Goal: Find specific page/section: Find specific page/section

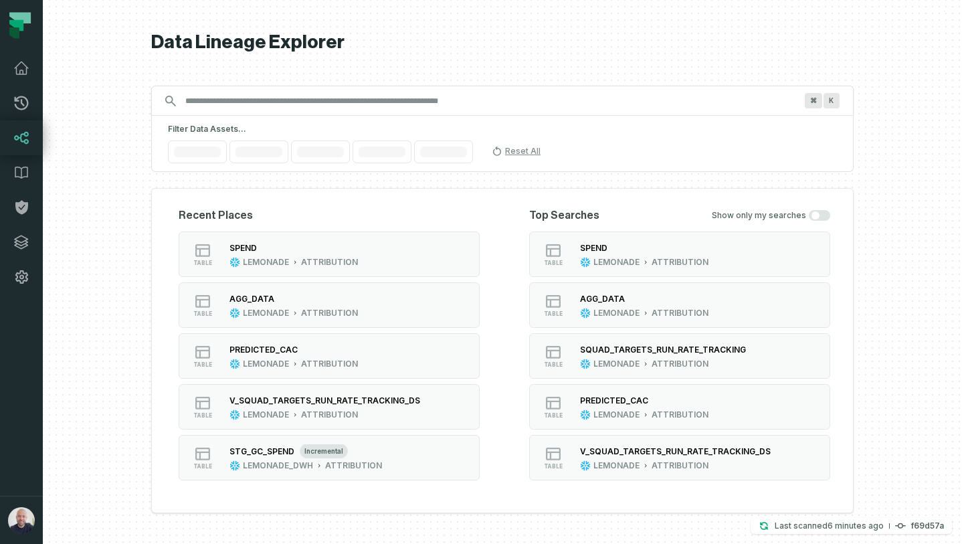
click at [225, 98] on input "Discovery Provider cmdk menu" at bounding box center [490, 100] width 626 height 21
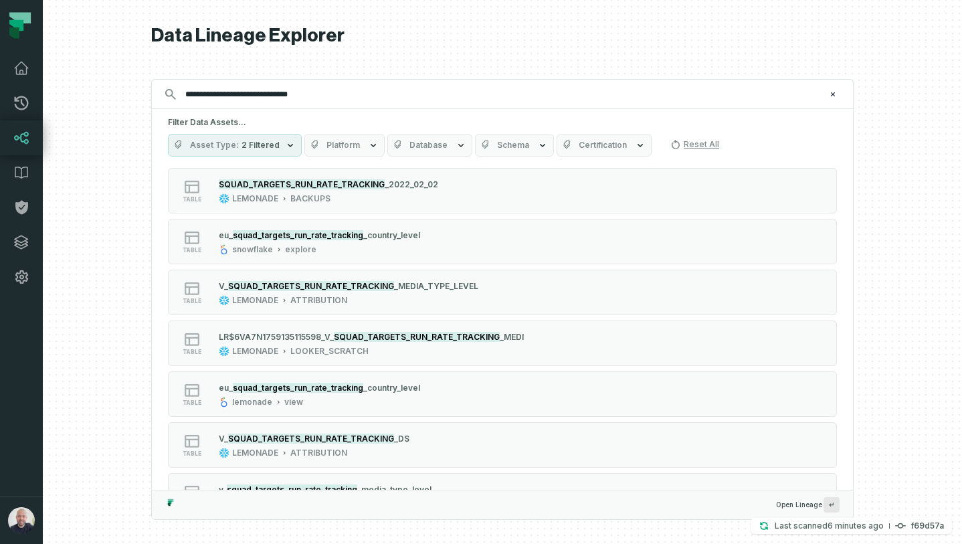
scroll to position [419, 0]
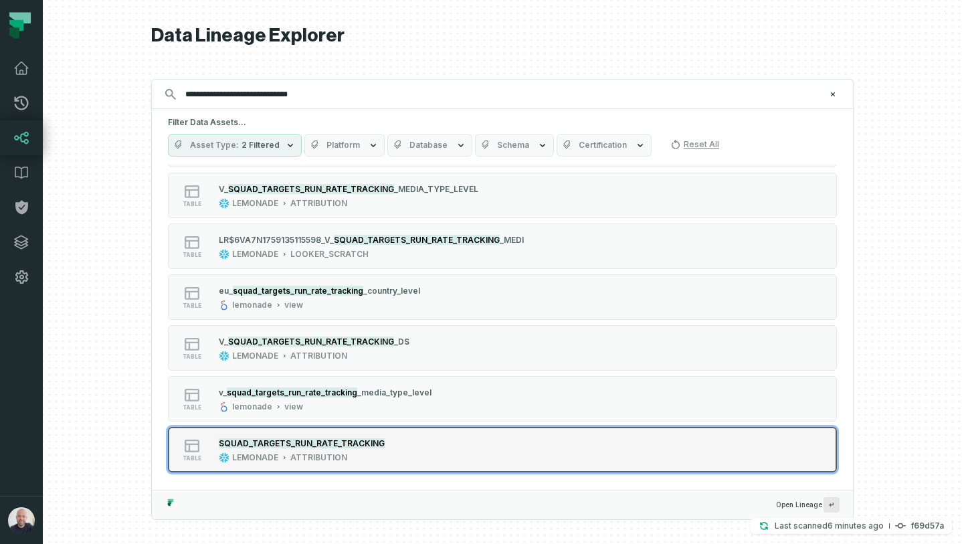
type input "**********"
click at [339, 445] on mark "SQUAD_TARGETS_RUN_RATE_TRACKING" at bounding box center [302, 443] width 166 height 10
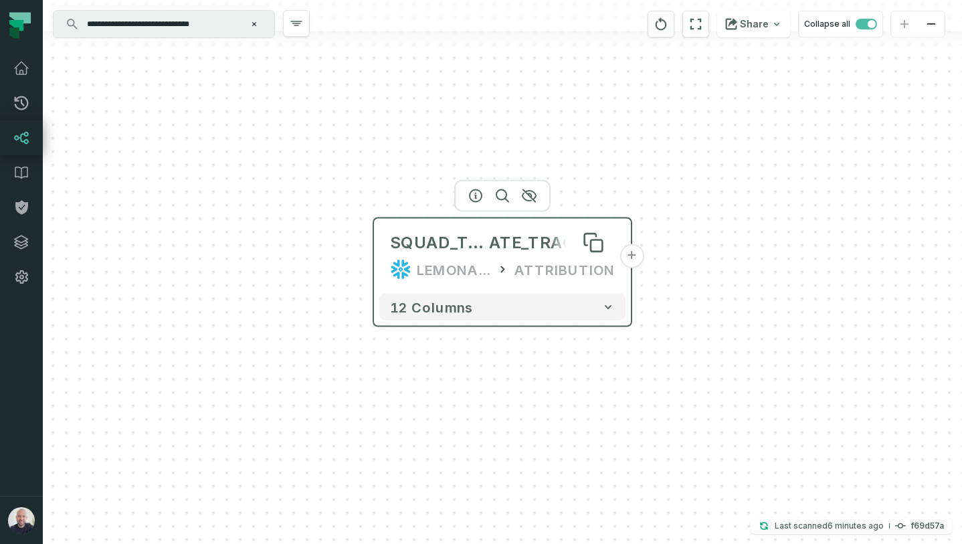
click at [594, 253] on icon at bounding box center [592, 242] width 21 height 21
click at [623, 257] on button "+" at bounding box center [631, 256] width 24 height 24
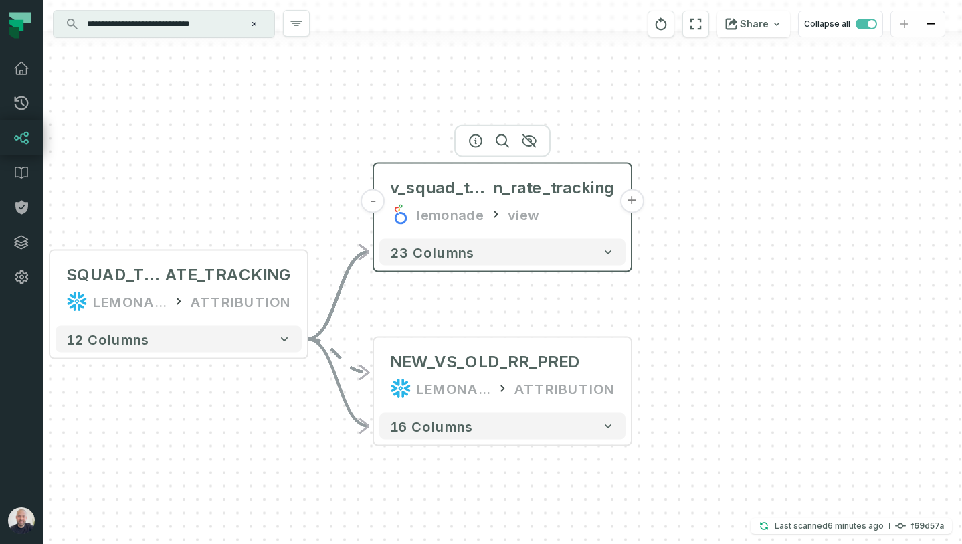
click at [631, 204] on button "+" at bounding box center [631, 201] width 24 height 24
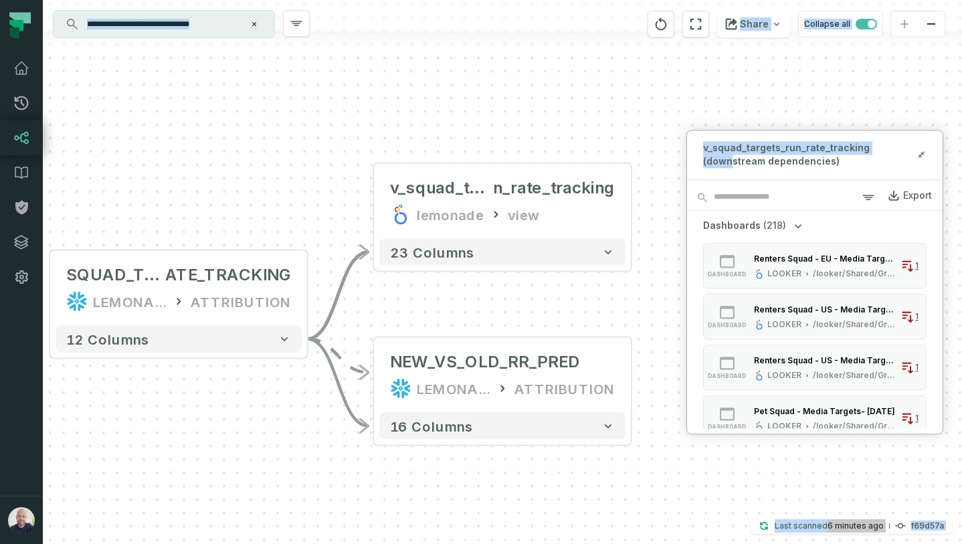
drag, startPoint x: 731, startPoint y: 163, endPoint x: 604, endPoint y: 139, distance: 128.7
click at [604, 139] on div "**********" at bounding box center [502, 272] width 919 height 544
click at [626, 84] on div "- v_squad_targets_ru n_rate_tracking lemonade view + 23 columns + NEW_VS_OLD_RR…" at bounding box center [502, 272] width 919 height 544
click at [699, 93] on div "- v_squad_targets_ru n_rate_tracking lemonade view + 23 columns + NEW_VS_OLD_RR…" at bounding box center [502, 272] width 919 height 544
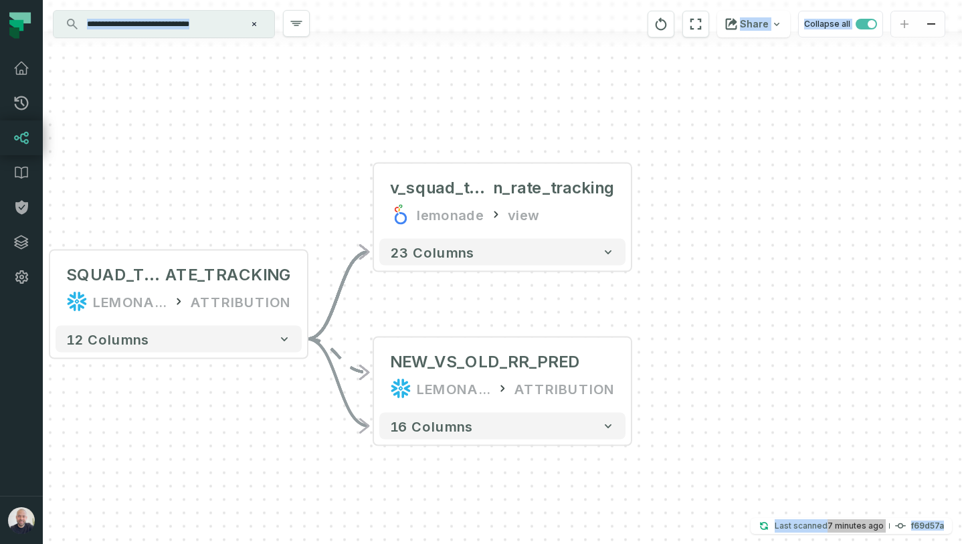
click at [185, 8] on div at bounding box center [502, 15] width 919 height 31
click at [191, 22] on input "**********" at bounding box center [162, 23] width 167 height 21
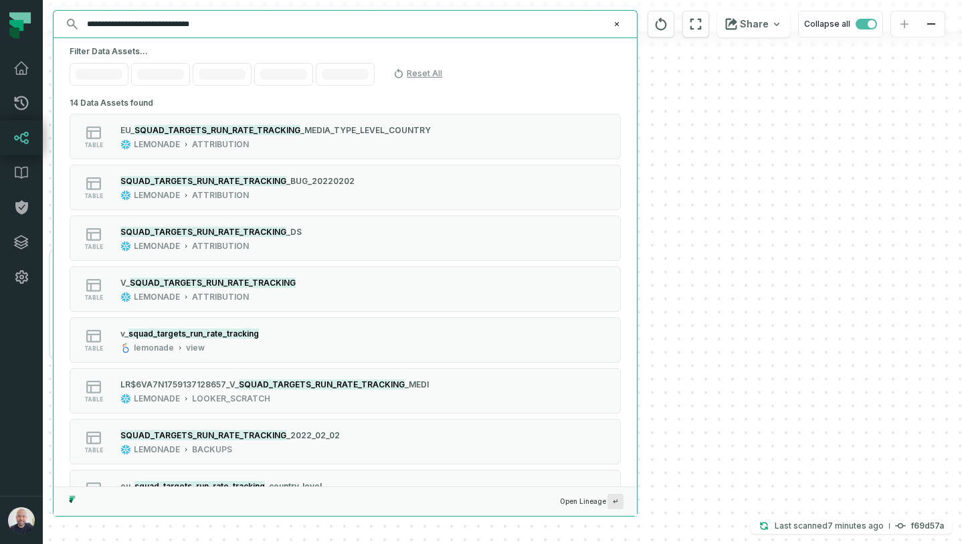
click at [191, 22] on input "**********" at bounding box center [344, 23] width 530 height 21
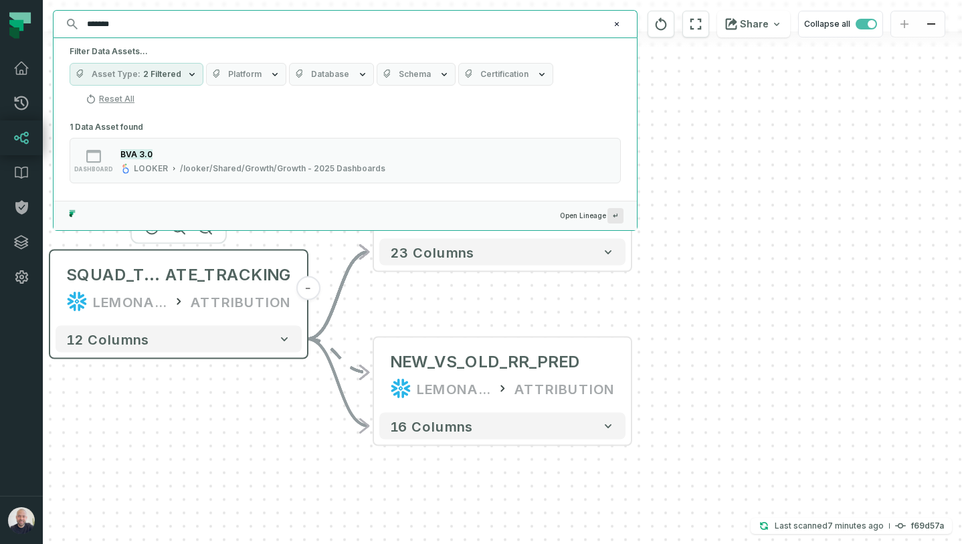
scroll to position [0, 0]
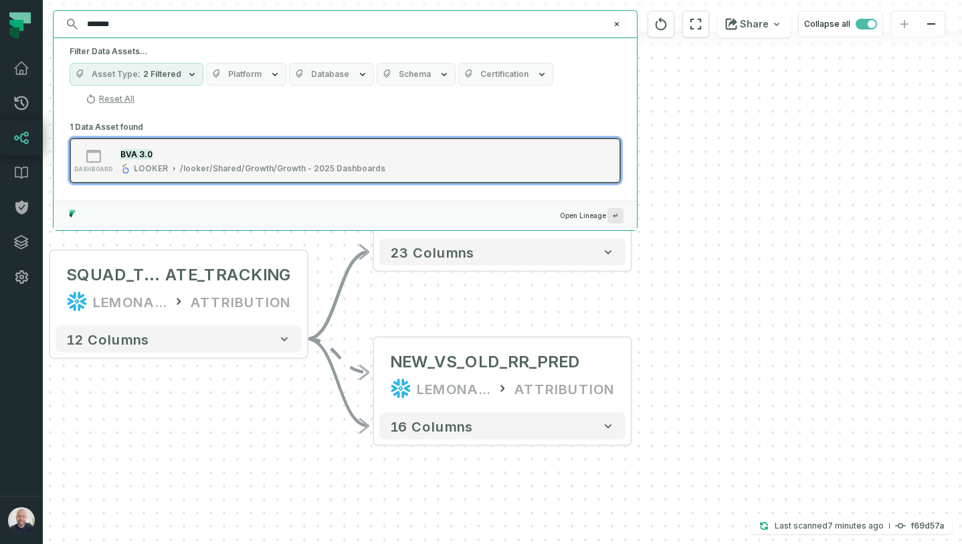
click at [207, 163] on div "/looker/Shared/Growth/Growth - 2025 Dashboards" at bounding box center [282, 168] width 205 height 11
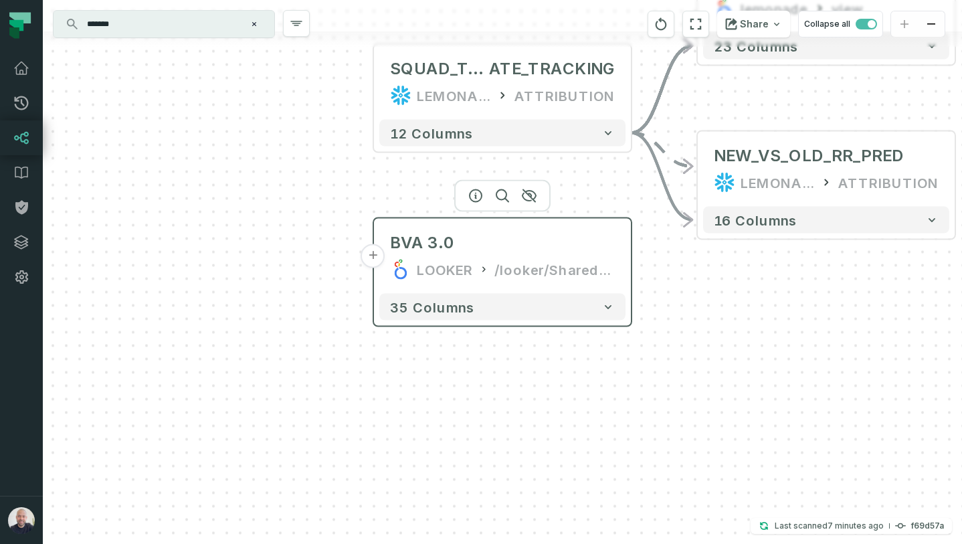
click at [371, 262] on button "+" at bounding box center [373, 256] width 24 height 24
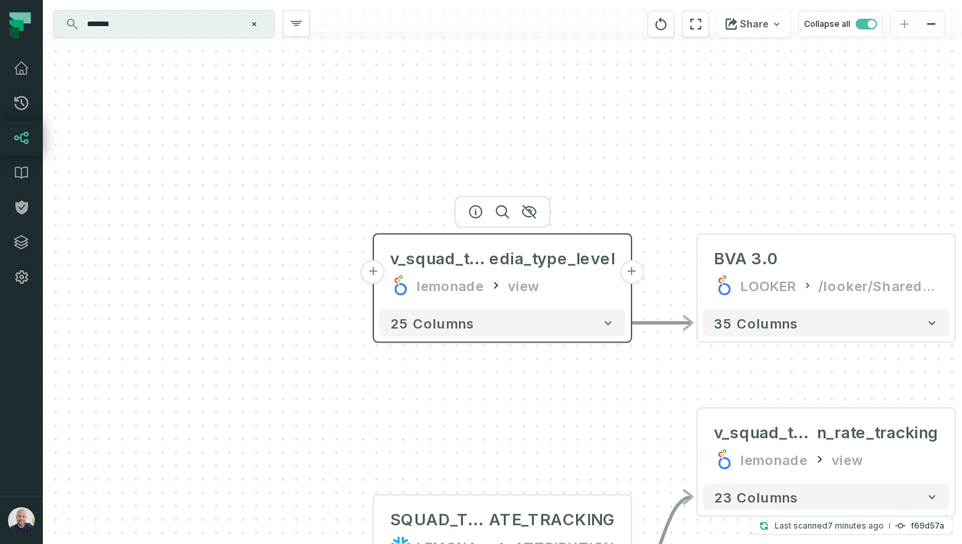
click at [376, 275] on button "+" at bounding box center [373, 272] width 24 height 24
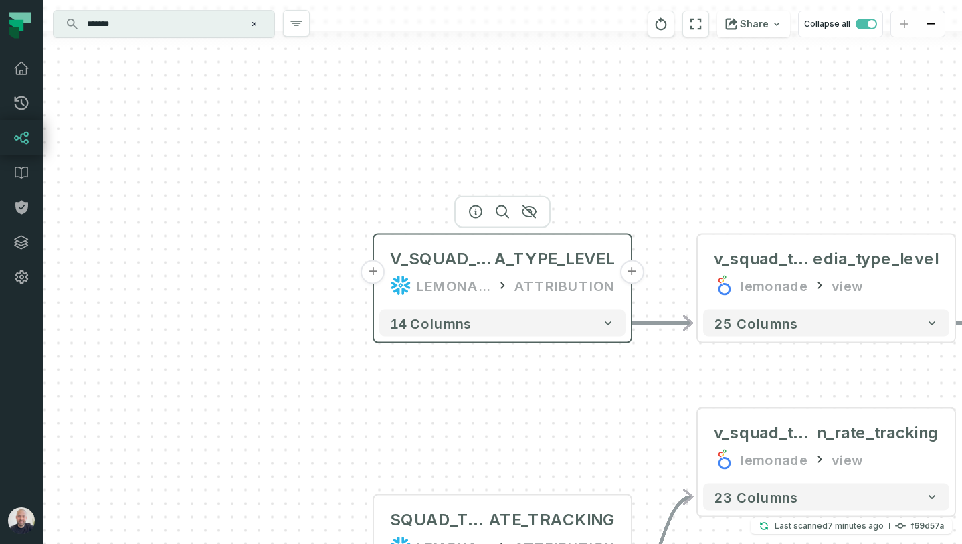
click at [378, 275] on button "+" at bounding box center [373, 272] width 24 height 24
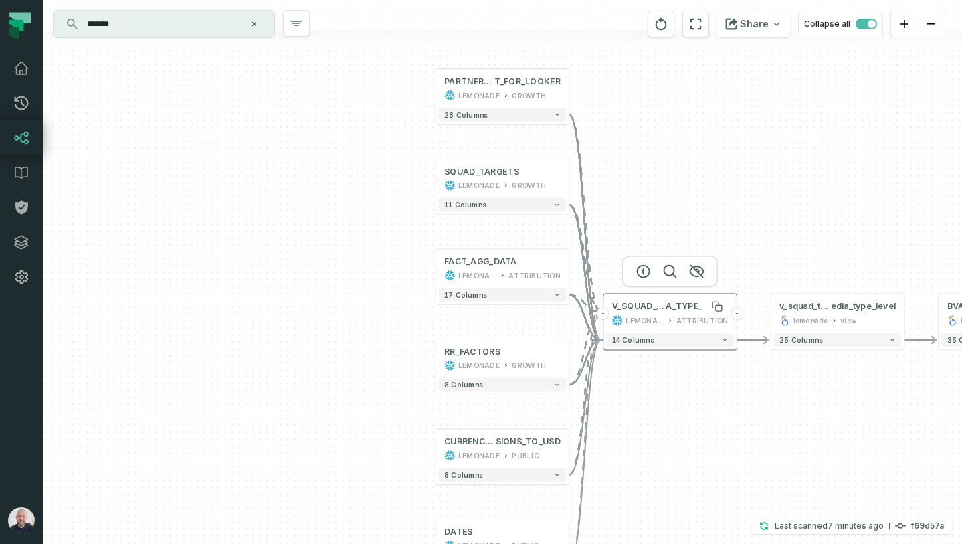
click at [662, 309] on span "V_SQUAD_TARGETS_RUN_RATE_TRACKING_MEDI" at bounding box center [639, 306] width 54 height 11
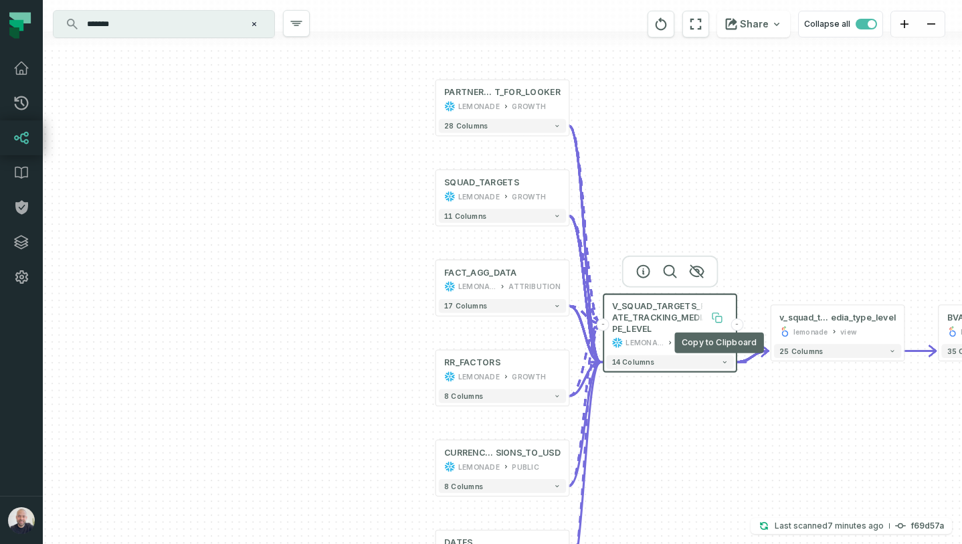
click at [718, 318] on icon at bounding box center [719, 319] width 6 height 6
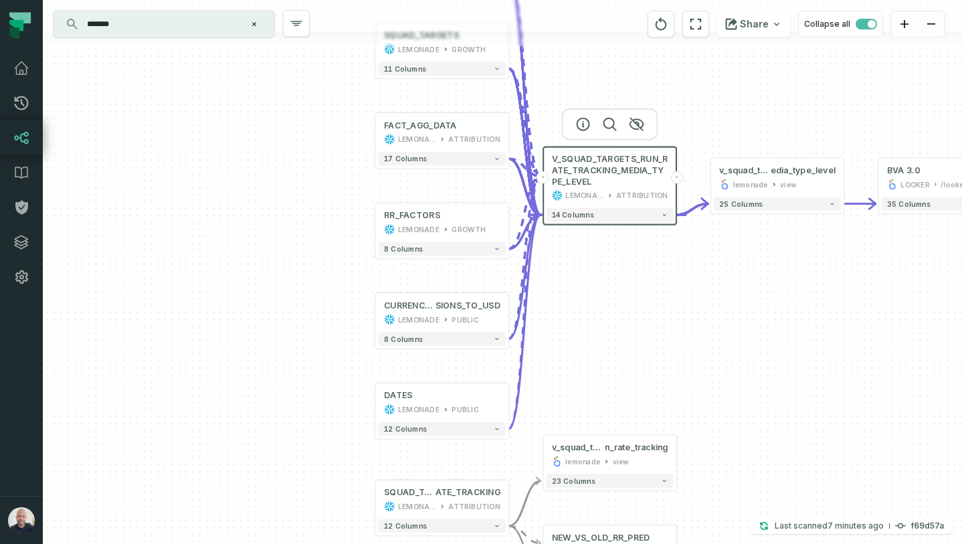
drag, startPoint x: 692, startPoint y: 162, endPoint x: 639, endPoint y: -25, distance: 194.5
click at [639, 0] on html "Pull Requests Dashboard Lineage Data Catalog Policies Integrations Settings [PE…" at bounding box center [481, 272] width 962 height 544
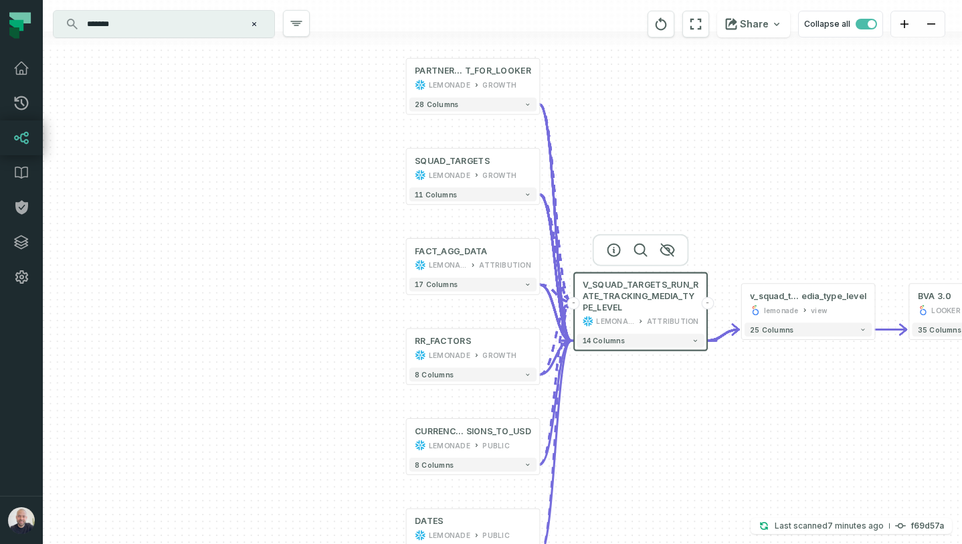
drag, startPoint x: 644, startPoint y: 251, endPoint x: 667, endPoint y: 419, distance: 169.5
click at [667, 419] on div "+ PARTNERS_LIS T_FOR_LOOKER LEMONADE GROWTH + 28 columns SQUAD_TARGETS LEMONADE…" at bounding box center [502, 272] width 919 height 544
click at [731, 154] on div "+ PARTNERS_LIS T_FOR_LOOKER LEMONADE GROWTH + 28 columns SQUAD_TARGETS LEMONADE…" at bounding box center [502, 272] width 919 height 544
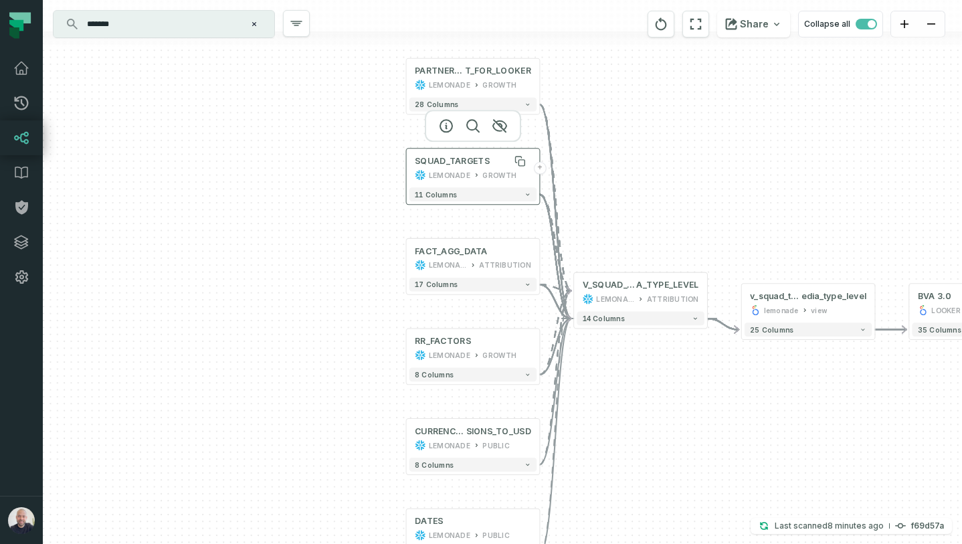
click at [431, 164] on div "SQUAD_TARGETS" at bounding box center [452, 161] width 75 height 11
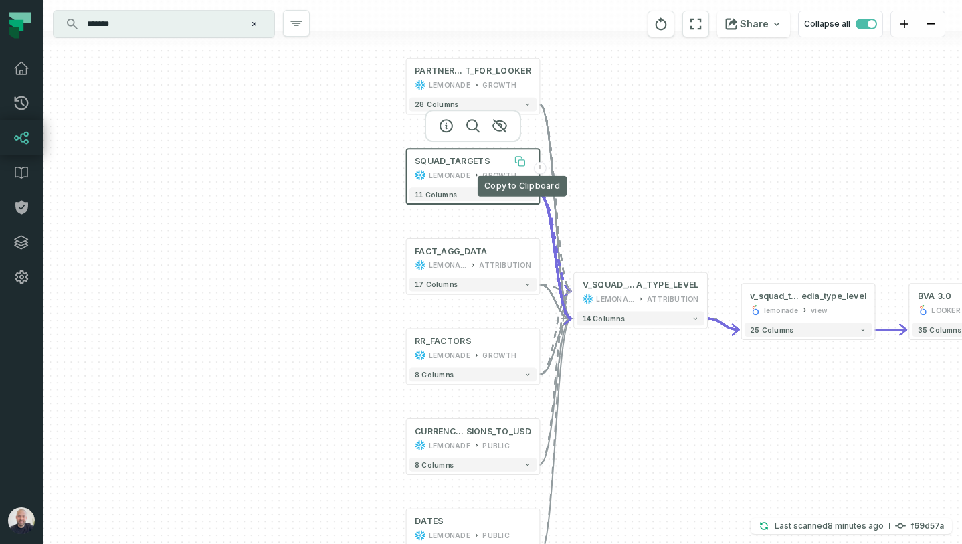
click at [517, 161] on icon at bounding box center [519, 159] width 6 height 6
click at [768, 197] on div "+ PARTNERS_LIS T_FOR_LOOKER LEMONADE GROWTH + 28 columns SQUAD_TARGETS LEMONADE…" at bounding box center [502, 272] width 919 height 544
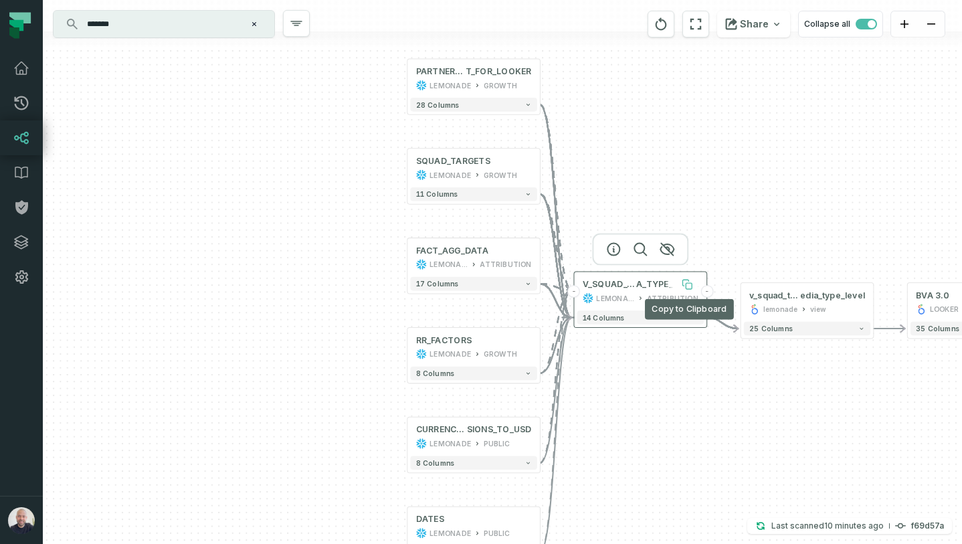
click at [691, 285] on icon at bounding box center [688, 286] width 6 height 6
click at [242, 256] on div "+ PARTNERS_LIS T_FOR_LOOKER LEMONADE GROWTH + 28 columns SQUAD_TARGETS LEMONADE…" at bounding box center [502, 272] width 919 height 544
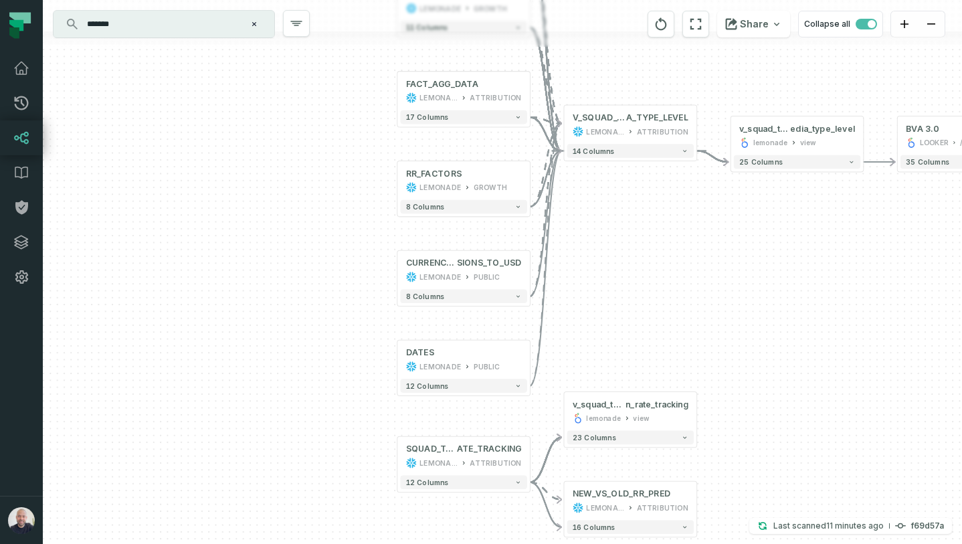
drag, startPoint x: 347, startPoint y: 349, endPoint x: 337, endPoint y: 183, distance: 166.8
click at [337, 183] on div "+ PARTNERS_LIS T_FOR_LOOKER LEMONADE GROWTH + 28 columns SQUAD_TARGETS LEMONADE…" at bounding box center [502, 272] width 919 height 544
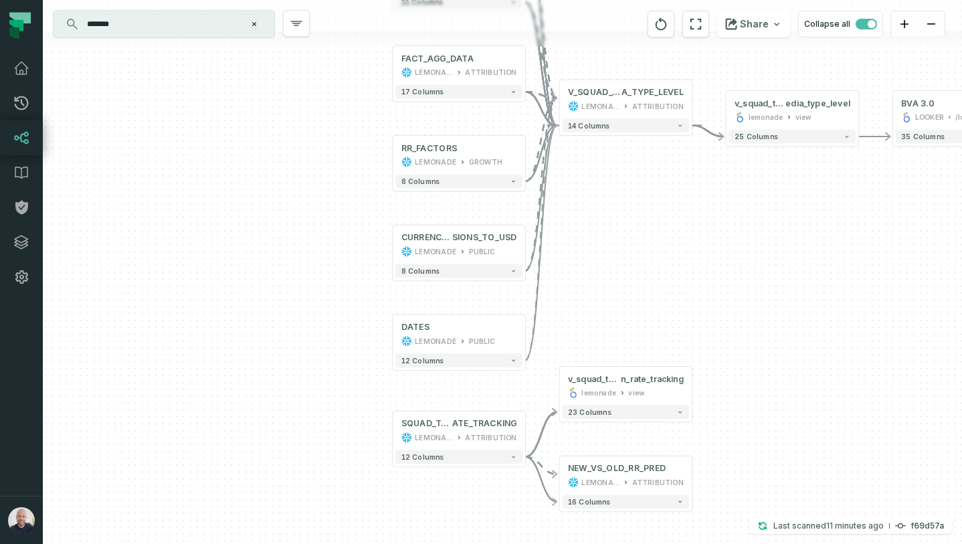
drag, startPoint x: 818, startPoint y: 341, endPoint x: 795, endPoint y: 294, distance: 52.9
click at [797, 292] on div "+ PARTNERS_LIS T_FOR_LOOKER LEMONADE GROWTH + 28 columns SQUAD_TARGETS LEMONADE…" at bounding box center [502, 272] width 919 height 544
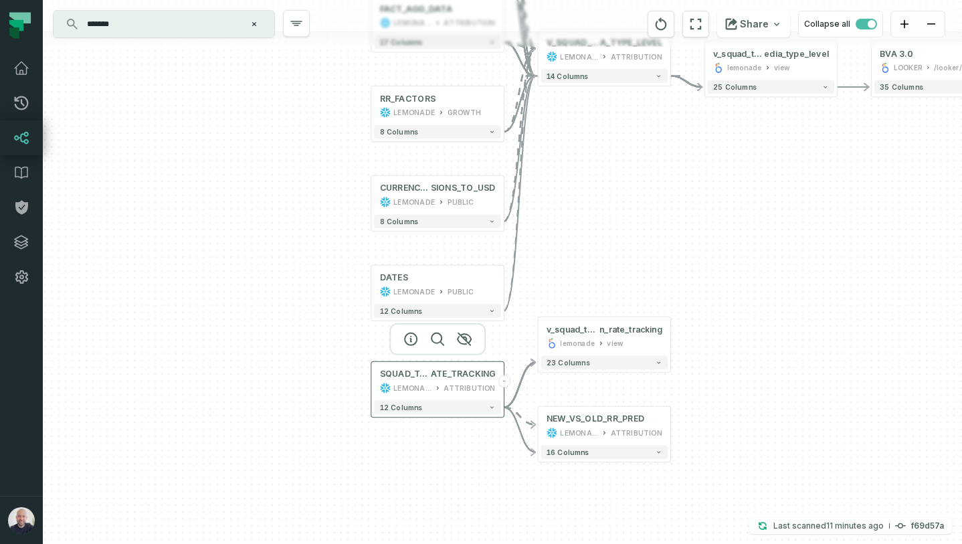
click at [505, 381] on button "-" at bounding box center [504, 380] width 13 height 13
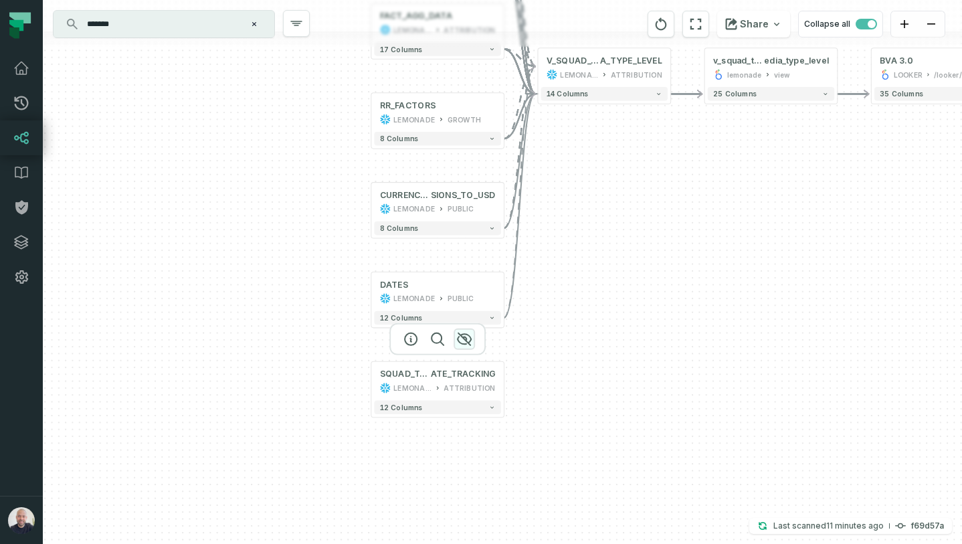
click at [461, 339] on icon "button" at bounding box center [464, 339] width 16 height 16
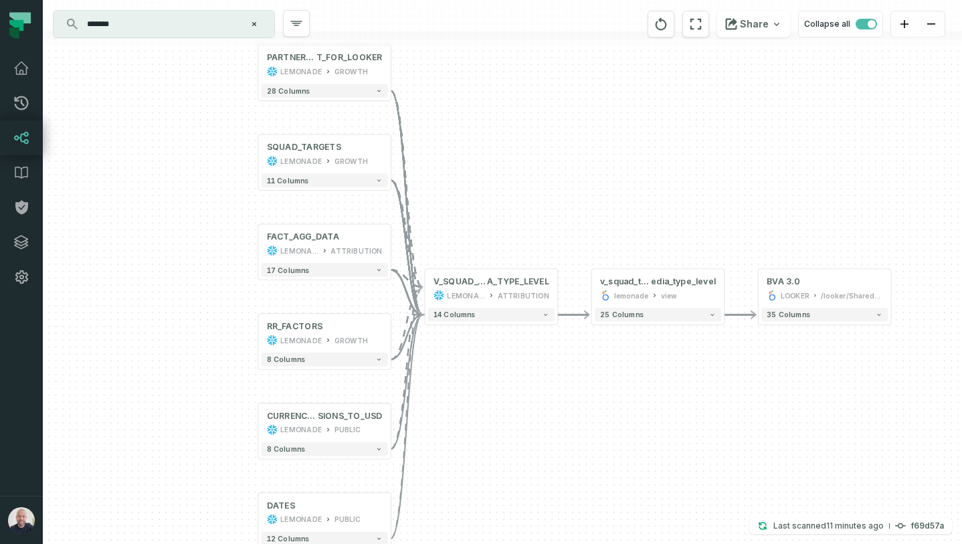
drag, startPoint x: 595, startPoint y: 363, endPoint x: 532, endPoint y: 477, distance: 130.5
click at [532, 477] on div "+ PARTNERS_LIS T_FOR_LOOKER LEMONADE GROWTH + 28 columns SQUAD_TARGETS LEMONADE…" at bounding box center [502, 272] width 919 height 544
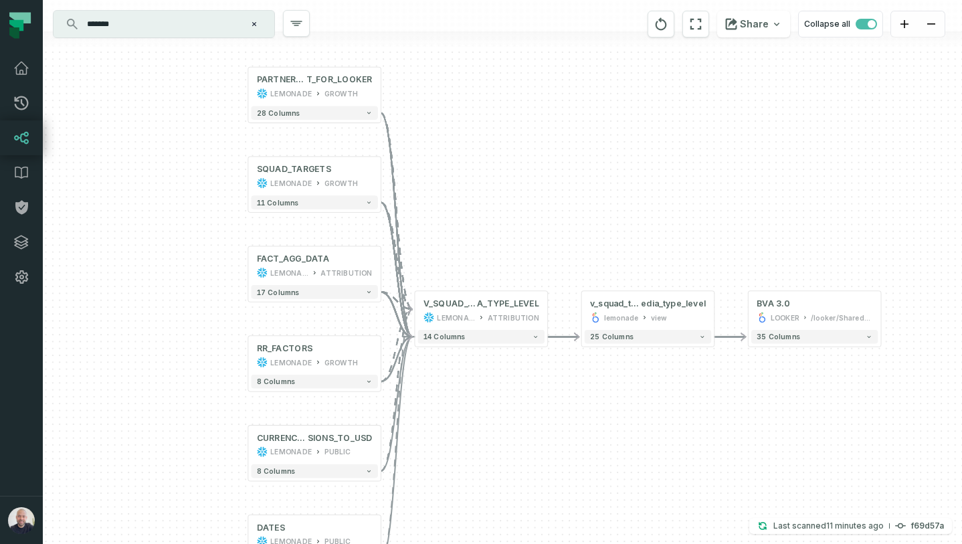
click at [184, 21] on input "*******" at bounding box center [162, 23] width 167 height 21
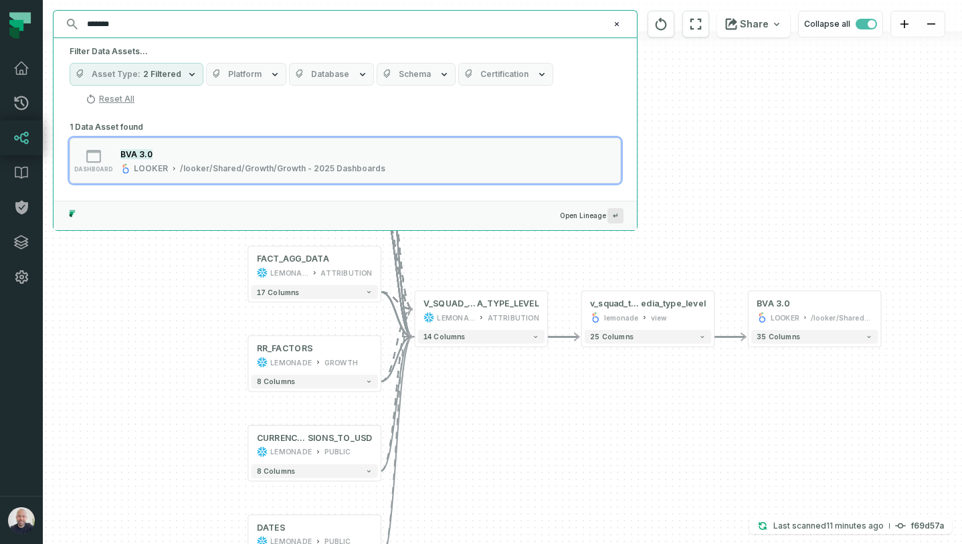
click at [184, 21] on input "*******" at bounding box center [344, 23] width 530 height 21
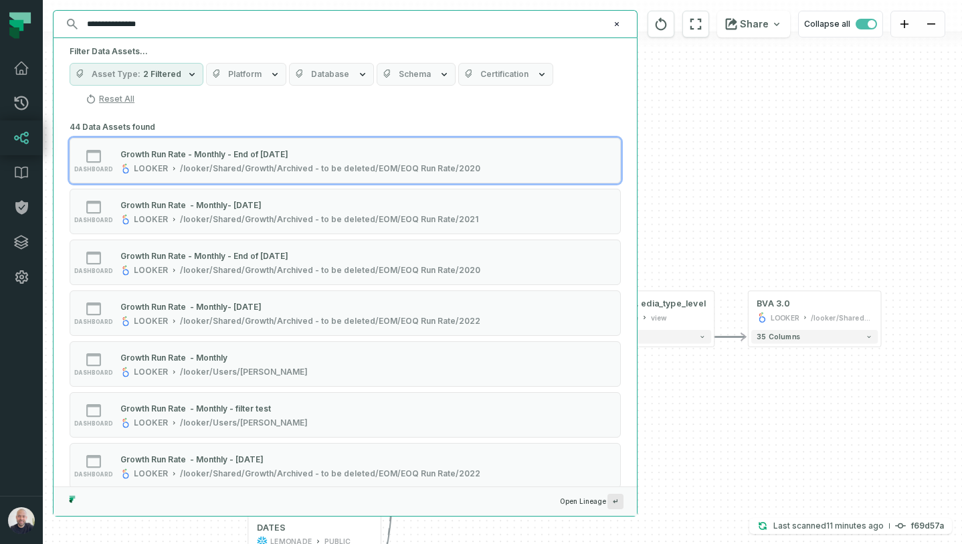
click at [116, 21] on input "**********" at bounding box center [344, 23] width 530 height 21
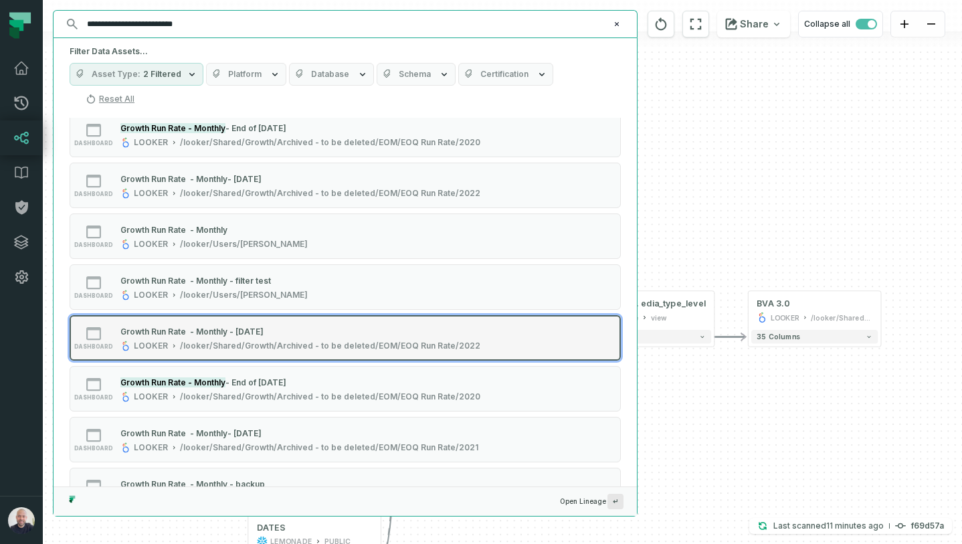
scroll to position [122, 0]
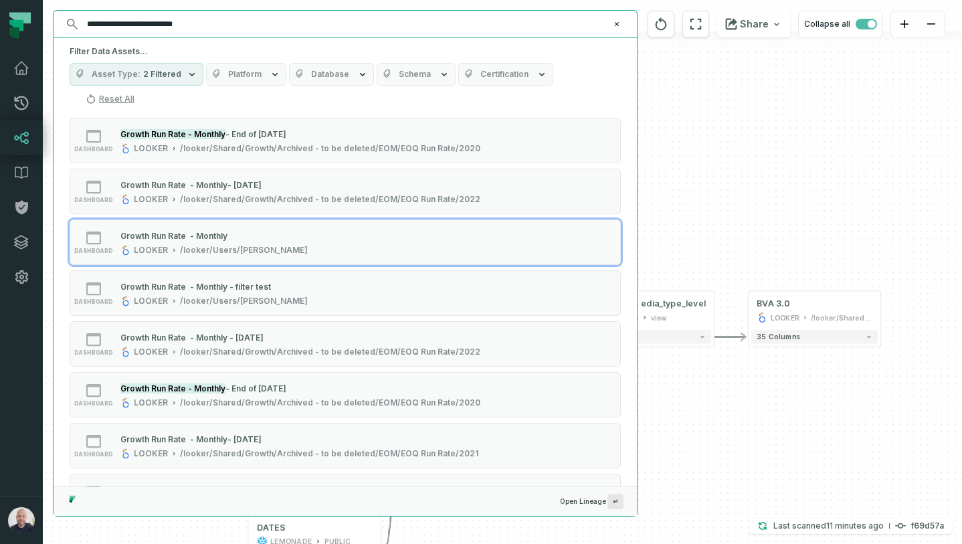
type input "**********"
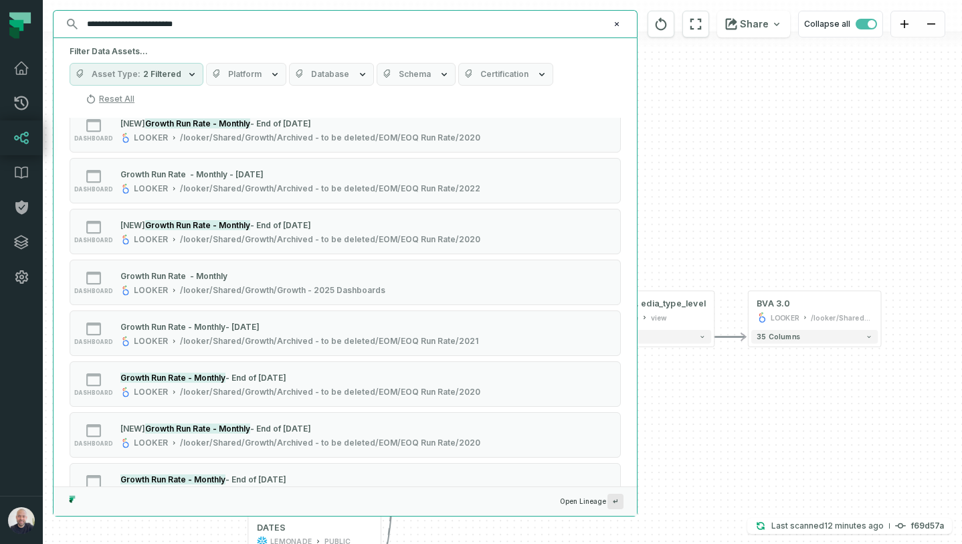
scroll to position [897, 0]
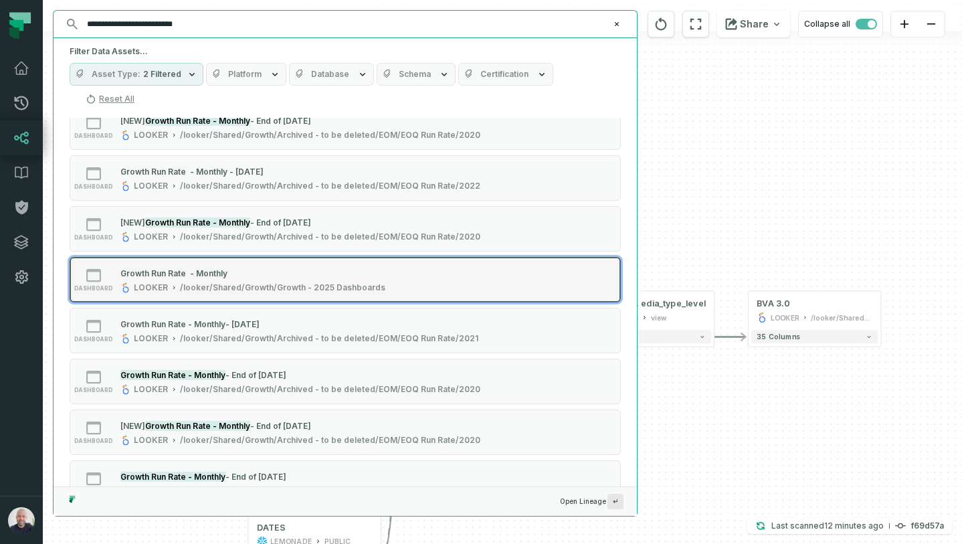
click at [206, 266] on div "Growth Run Rate - Monthly" at bounding box center [252, 272] width 265 height 13
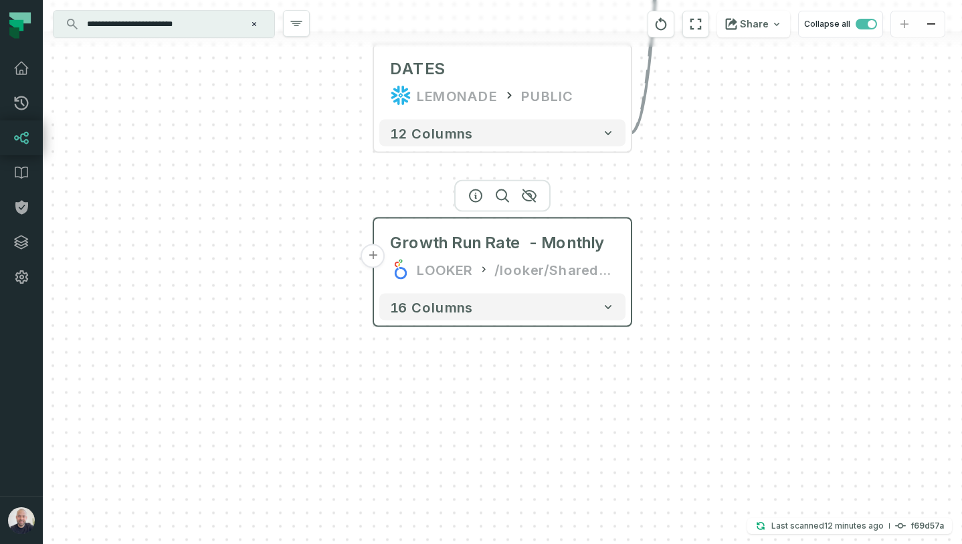
click at [381, 259] on button "+" at bounding box center [373, 256] width 24 height 24
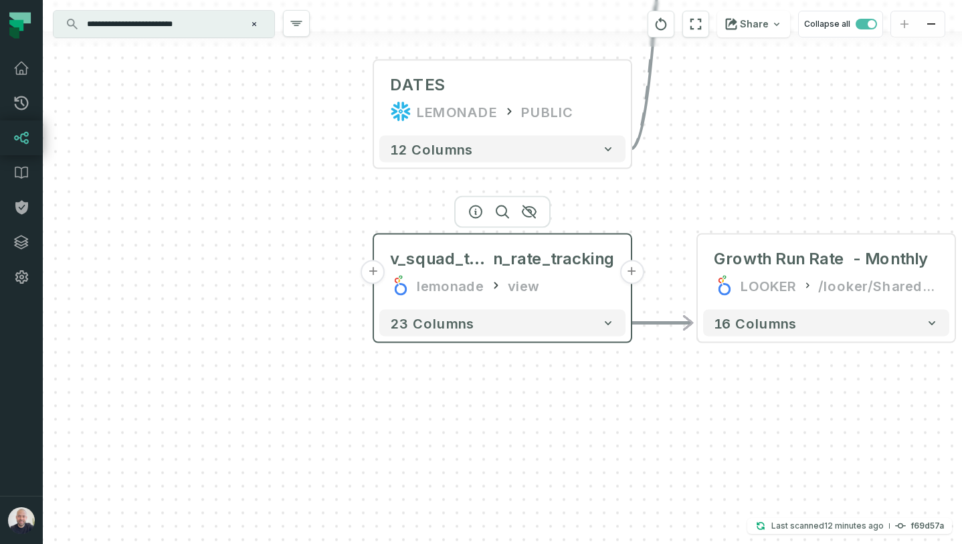
click at [377, 275] on button "+" at bounding box center [373, 272] width 24 height 24
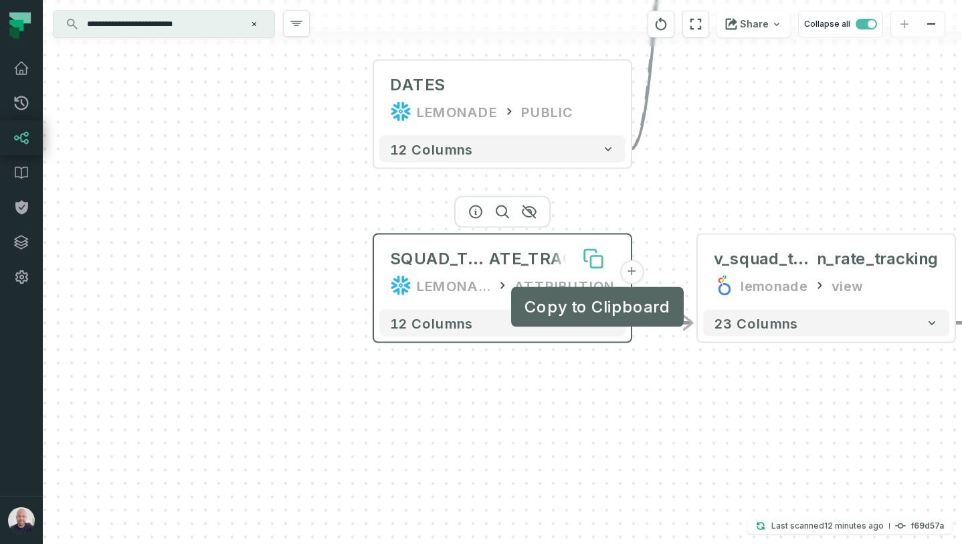
click at [588, 261] on icon at bounding box center [592, 258] width 21 height 21
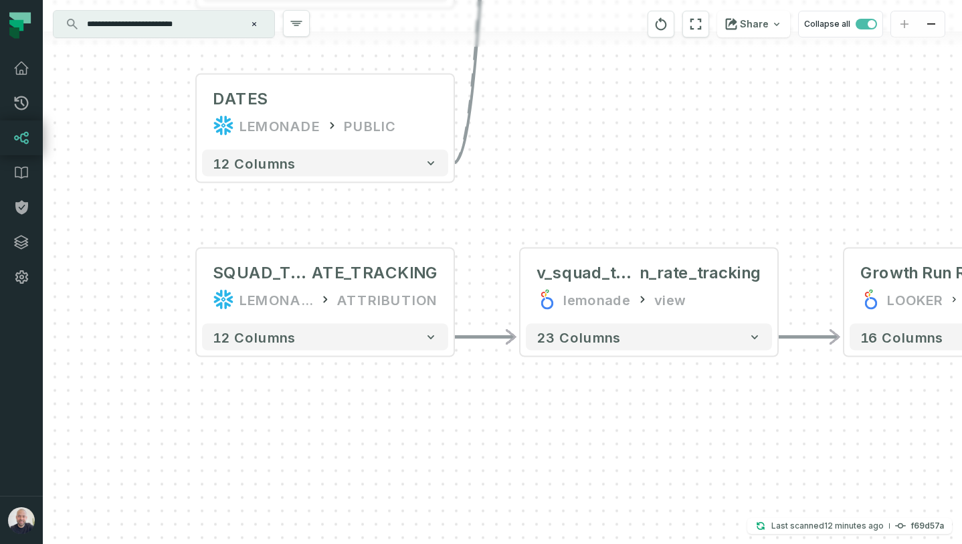
drag, startPoint x: 766, startPoint y: 417, endPoint x: 586, endPoint y: 400, distance: 180.7
click at [586, 433] on div "SQUAD_TARGETS_RUN_R ATE_TRACKING LEMONADE ATTRIBUTION + 12 columns - v_squad_ta…" at bounding box center [502, 272] width 919 height 544
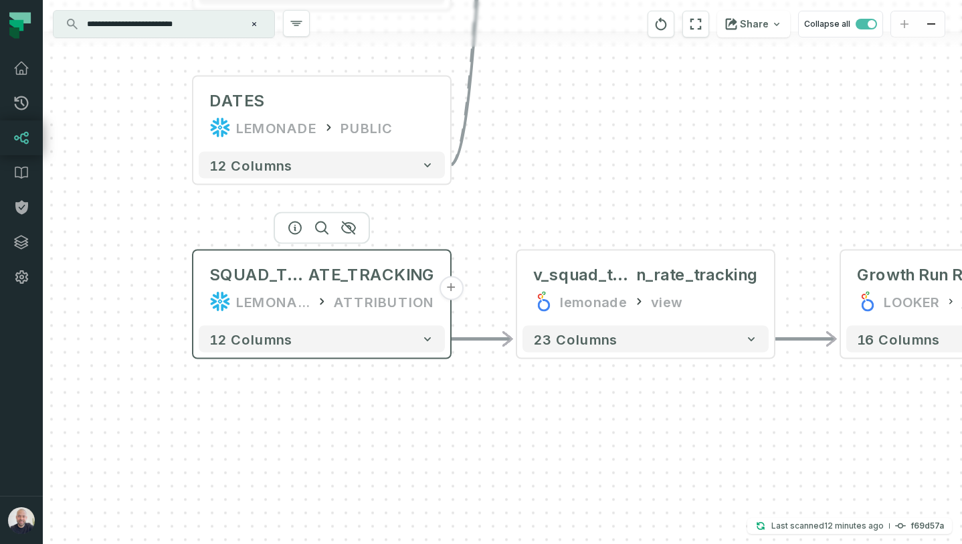
click at [457, 290] on button "+" at bounding box center [451, 288] width 24 height 24
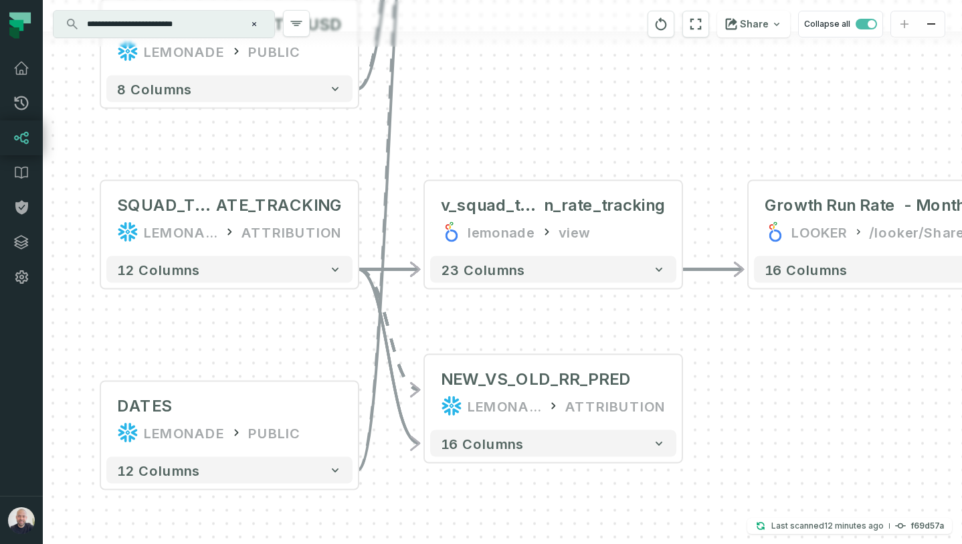
drag, startPoint x: 225, startPoint y: 216, endPoint x: 285, endPoint y: 322, distance: 122.2
click at [276, 336] on div "+ NEW_VS_OLD_RR_PRED LEMONADE ATTRIBUTION 16 columns SQUAD_TARGETS_RUN_R ATE_TR…" at bounding box center [502, 272] width 919 height 544
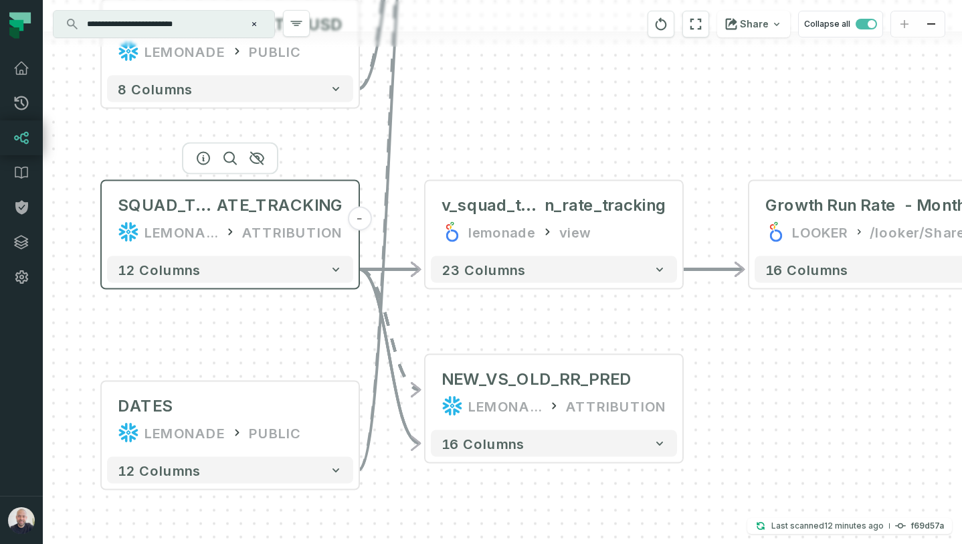
click at [358, 217] on button "-" at bounding box center [359, 219] width 24 height 24
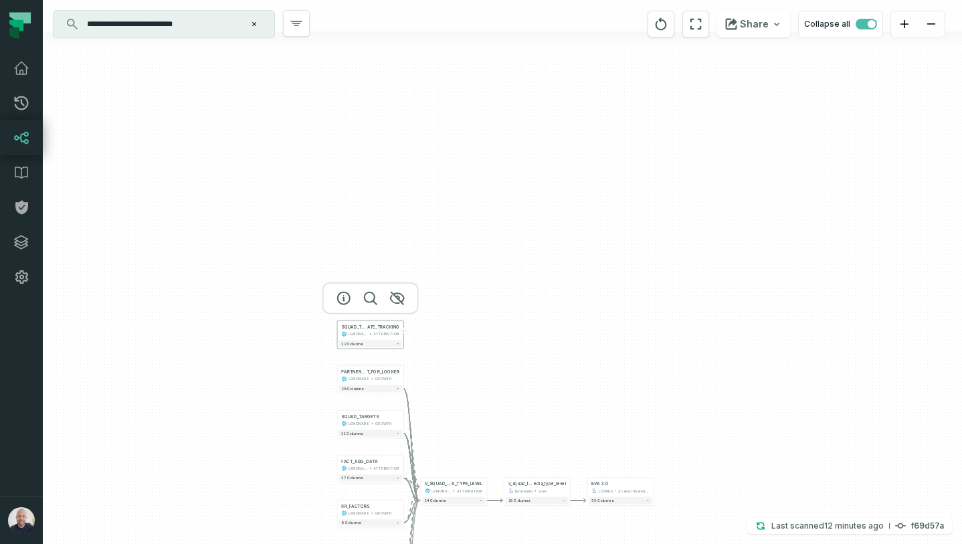
click at [403, 330] on button "+" at bounding box center [404, 330] width 6 height 6
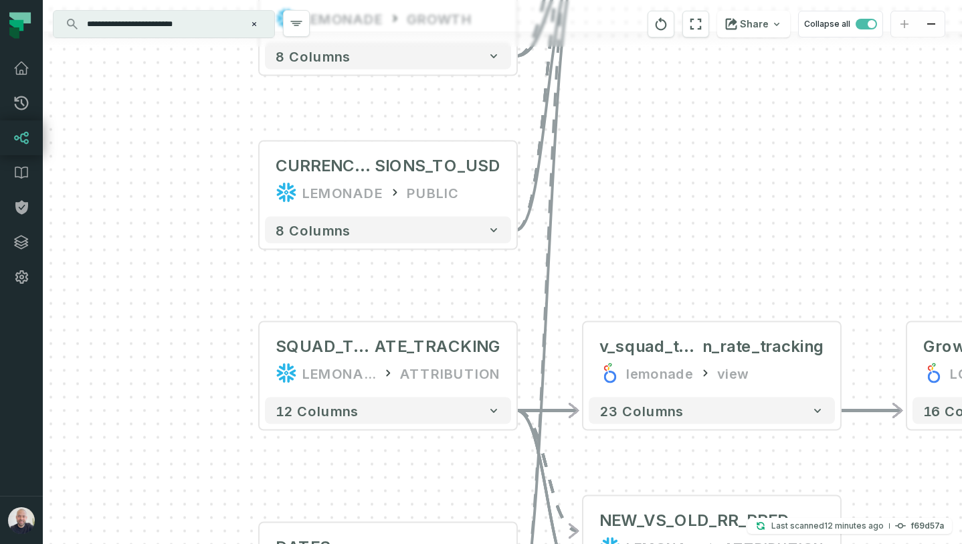
drag, startPoint x: 227, startPoint y: 204, endPoint x: 426, endPoint y: 457, distance: 321.5
click at [427, 458] on div "+ NEW_VS_OLD_RR_PRED LEMONADE ATTRIBUTION 16 columns SQUAD_TARGETS_RUN_R ATE_TR…" at bounding box center [502, 272] width 919 height 544
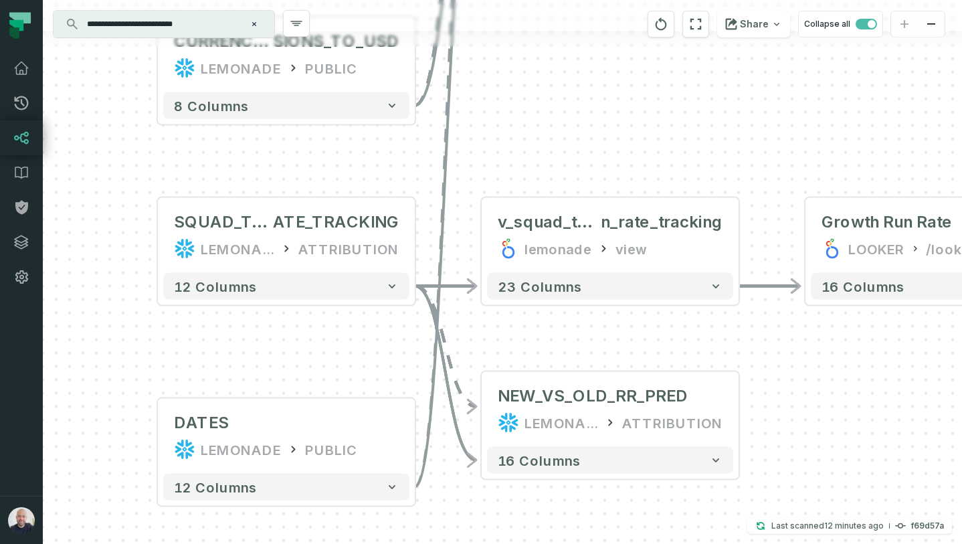
drag, startPoint x: 443, startPoint y: 467, endPoint x: 343, endPoint y: 345, distance: 157.8
click at [343, 345] on div "+ NEW_VS_OLD_RR_PRED LEMONADE ATTRIBUTION 16 columns SQUAD_TARGETS_RUN_R ATE_TR…" at bounding box center [502, 272] width 919 height 544
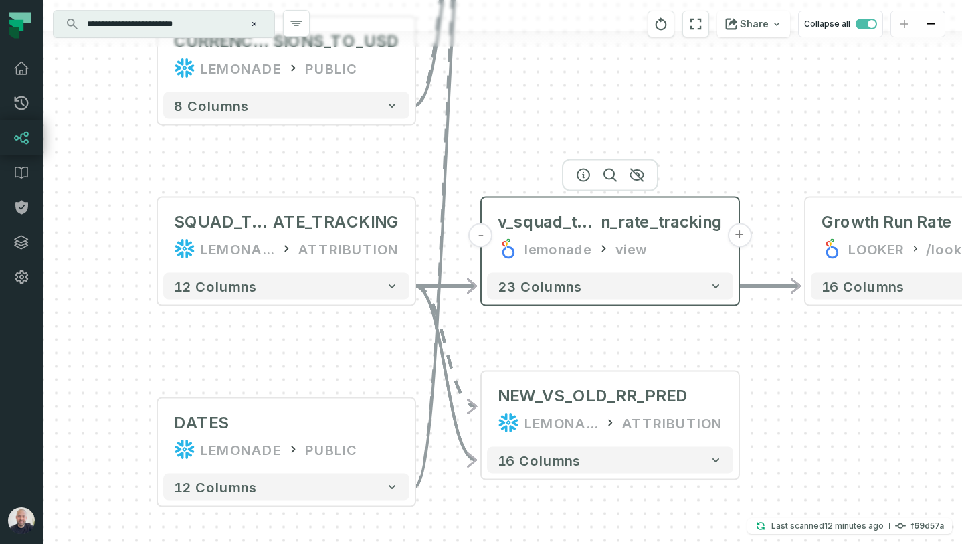
click at [487, 239] on button "-" at bounding box center [481, 235] width 24 height 24
